Goal: Task Accomplishment & Management: Manage account settings

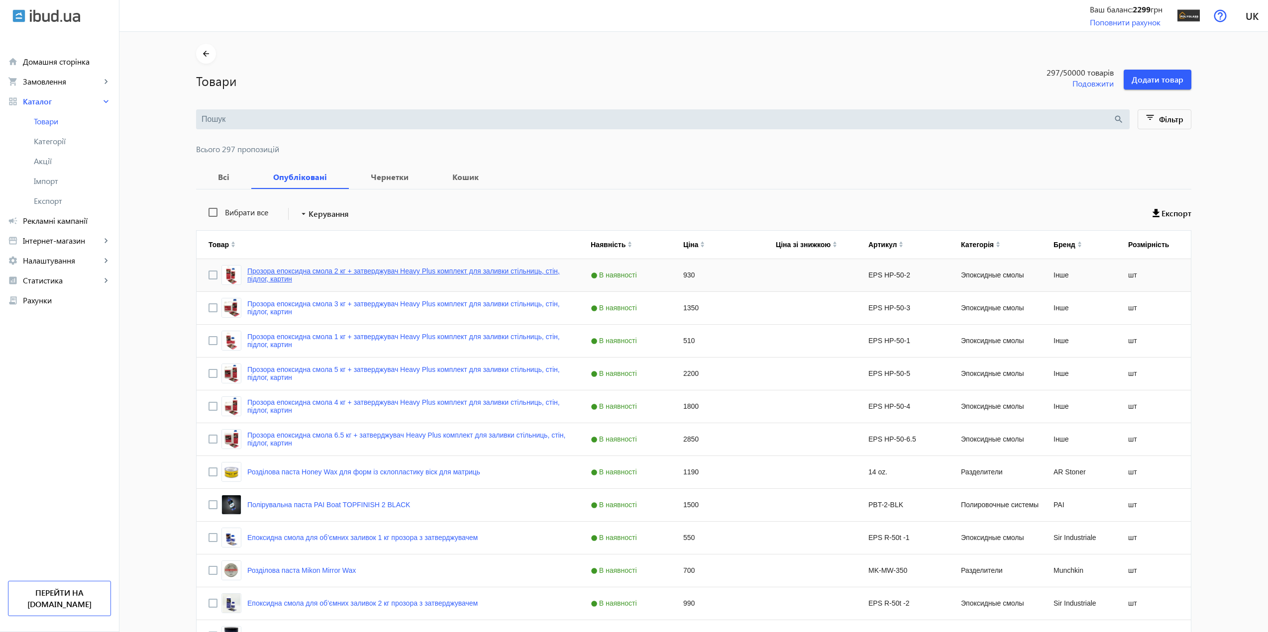
click at [347, 268] on link "Прозора епоксидна смола 2 кг + затверджувач Heavy Plus комплект для заливки сті…" at bounding box center [406, 275] width 319 height 16
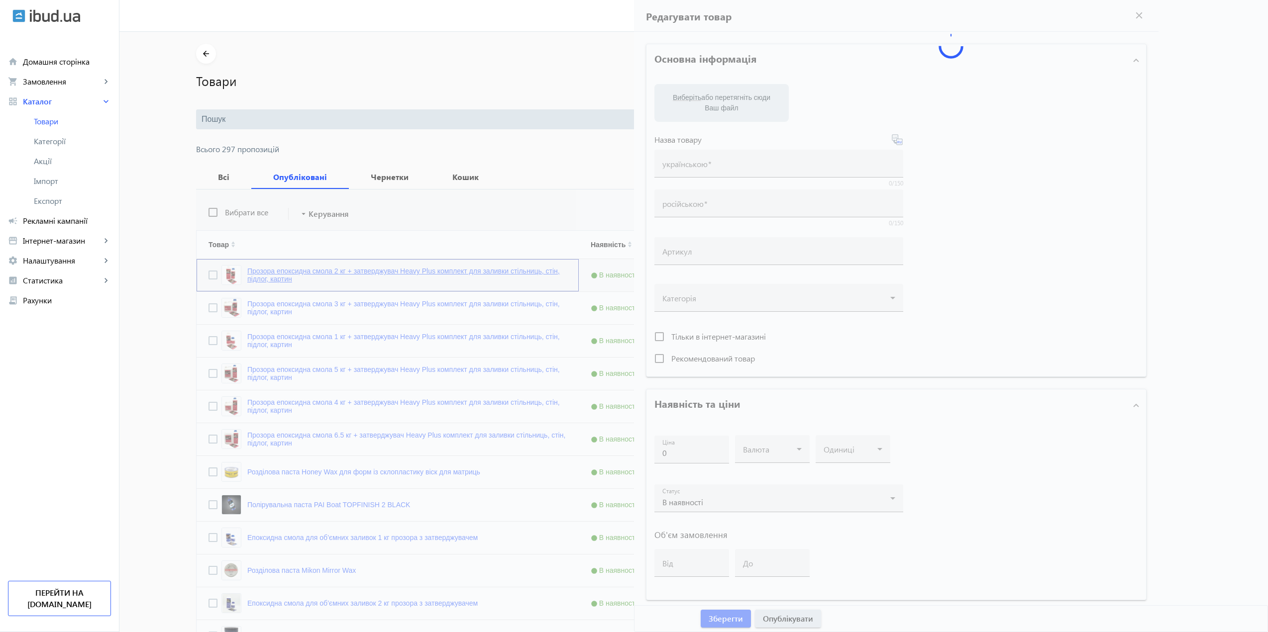
type input "Прозора епоксидна смола 2 кг + затверджувач Heavy Plus комплект для заливки сті…"
type input "Прозрачная эпоксидная смола 2 кг + отвердитель Heavy Plus комплект для заливки …"
type input "EPS HP-50-2"
type input "930"
type input "1"
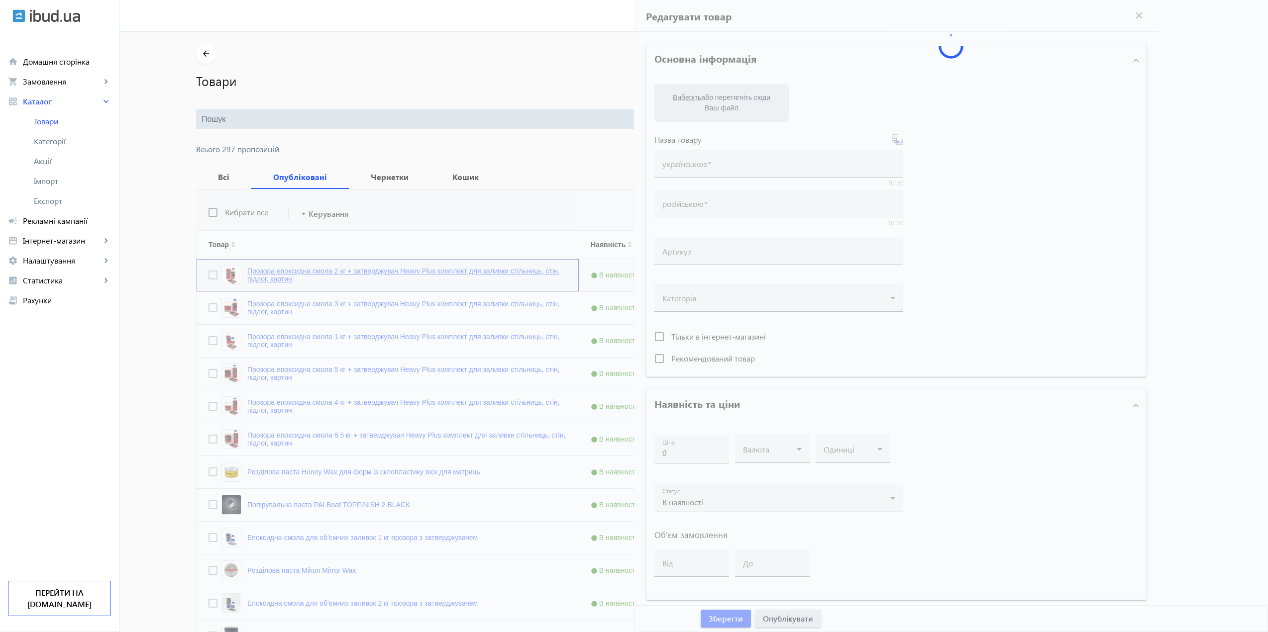
type input "100"
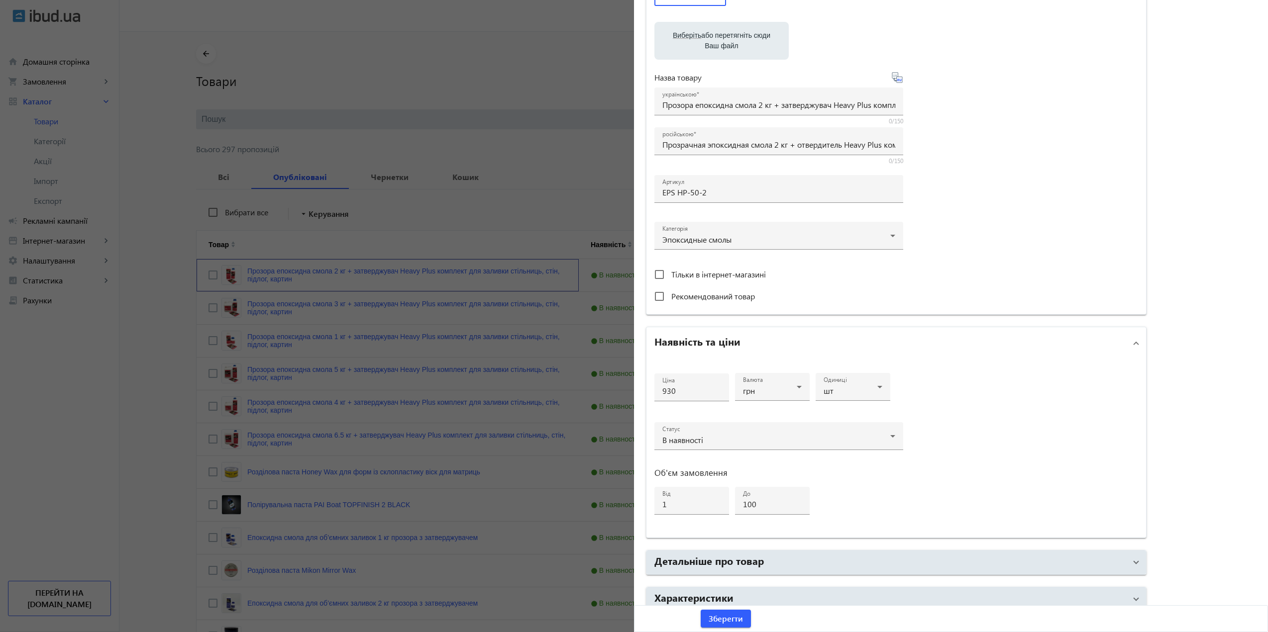
scroll to position [198, 0]
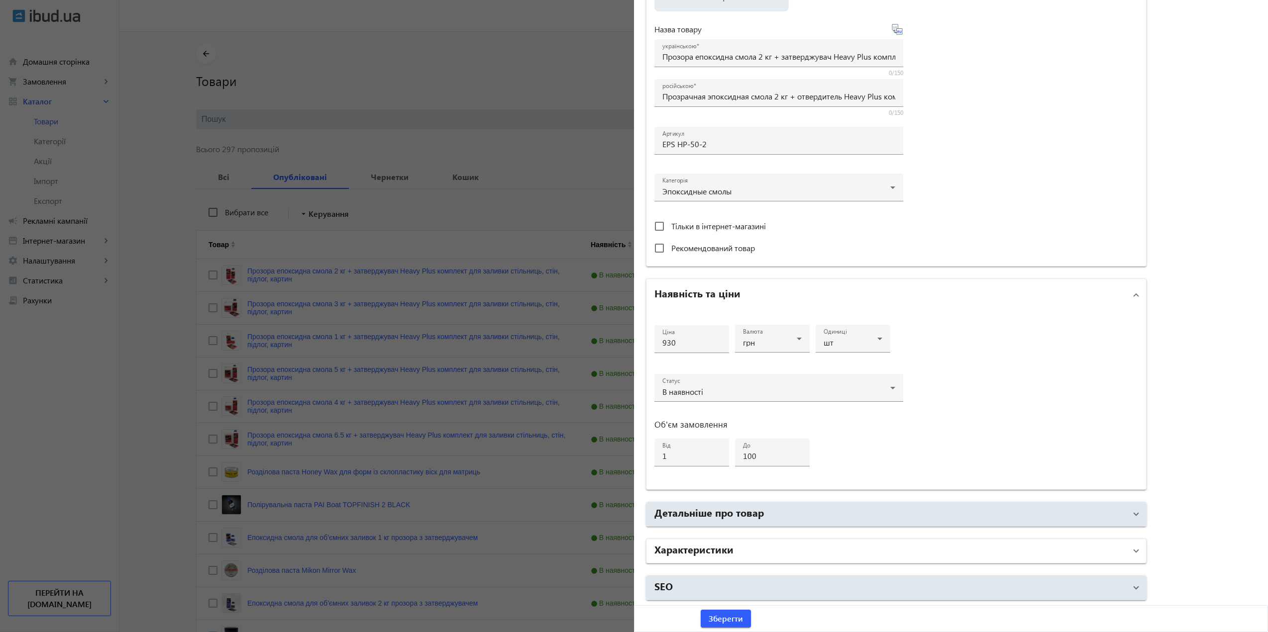
click at [754, 545] on mat-panel-title "Характеристики" at bounding box center [890, 551] width 472 height 18
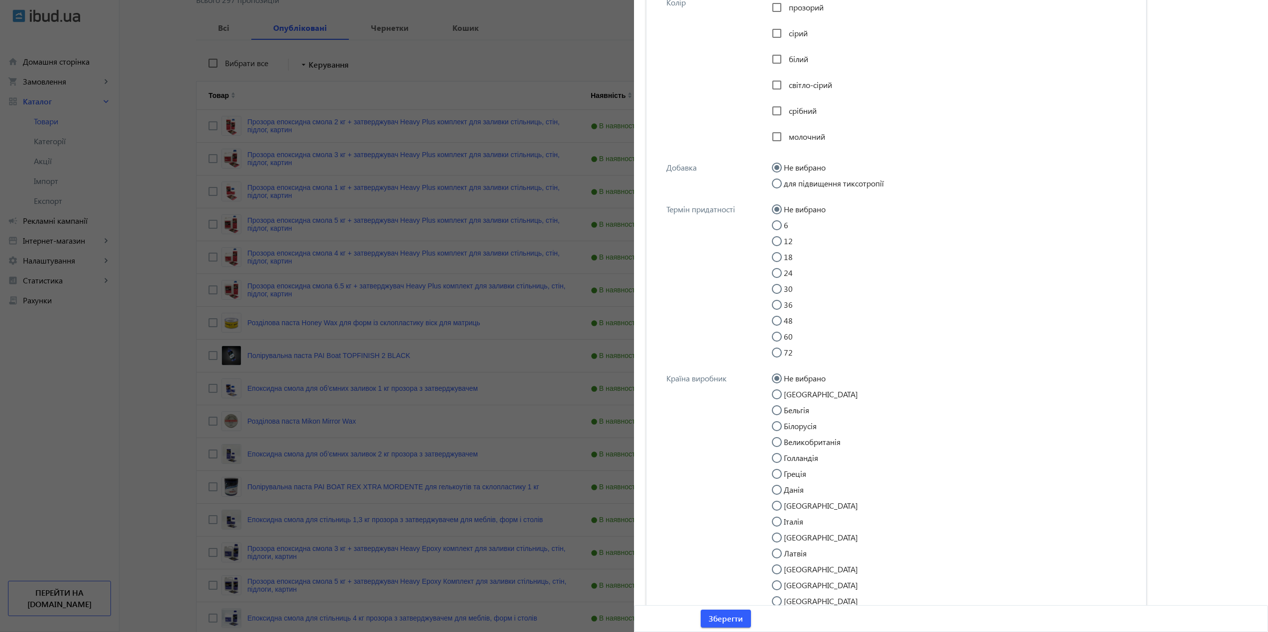
scroll to position [2472, 0]
